Goal: Find specific page/section: Find specific page/section

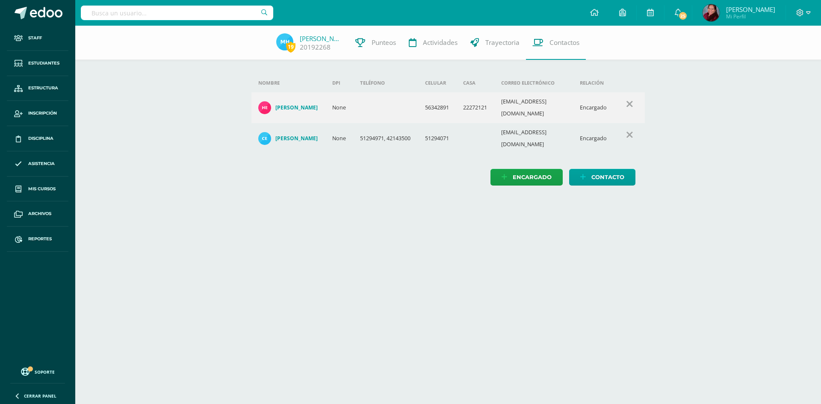
drag, startPoint x: 166, startPoint y: 109, endPoint x: 175, endPoint y: 124, distance: 17.4
click at [166, 109] on div "19 Marcelo Hernández 20192268 Punteos Actividades Trayectoria Contactos Agrega …" at bounding box center [447, 114] width 745 height 177
click at [59, 62] on span "Estudiantes" at bounding box center [43, 63] width 31 height 7
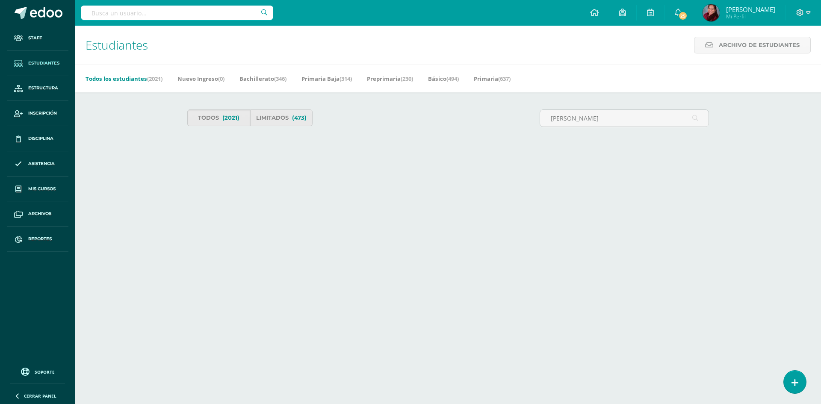
type input "sierra lopez"
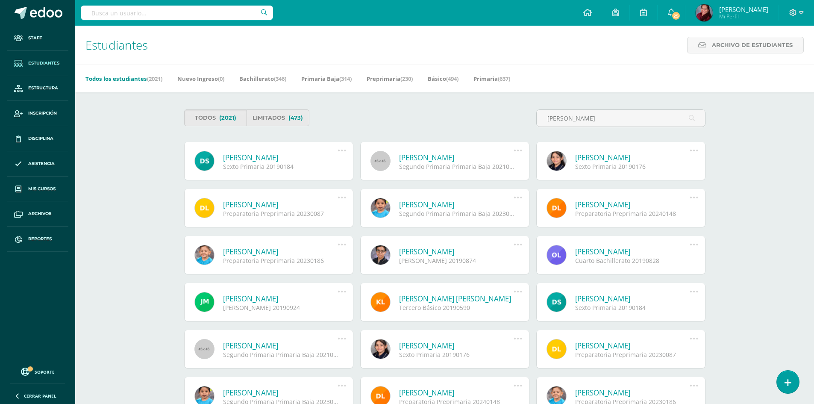
click at [294, 159] on link "Diego Alexander Sierra López" at bounding box center [280, 158] width 115 height 10
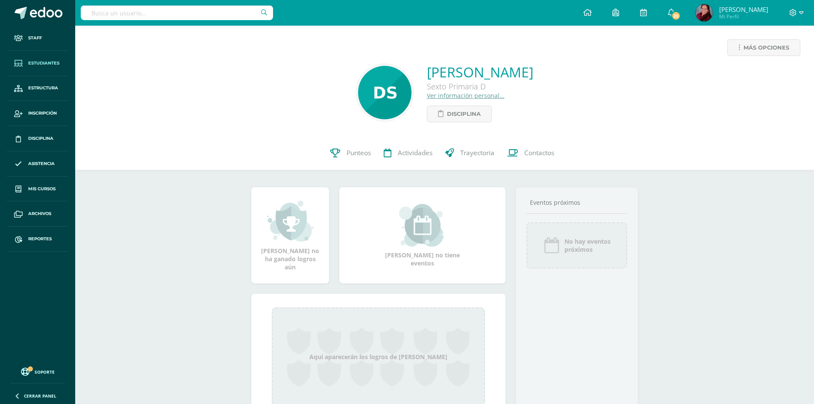
click at [47, 58] on link "Estudiantes" at bounding box center [38, 63] width 62 height 25
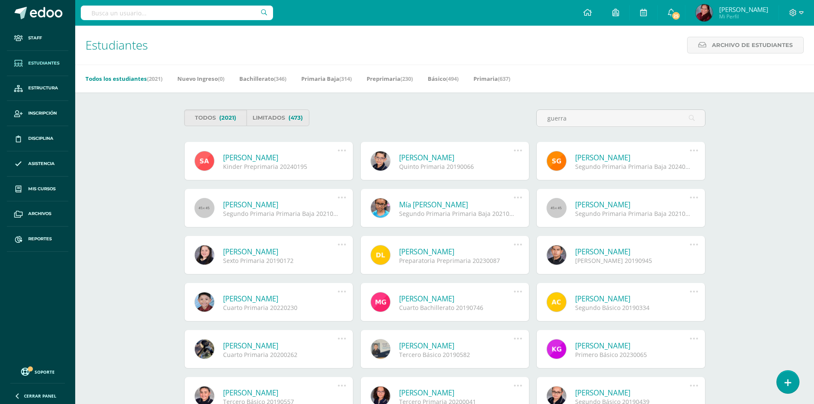
type input "guerra"
click at [300, 253] on link "[PERSON_NAME]" at bounding box center [280, 252] width 115 height 10
